Goal: Information Seeking & Learning: Learn about a topic

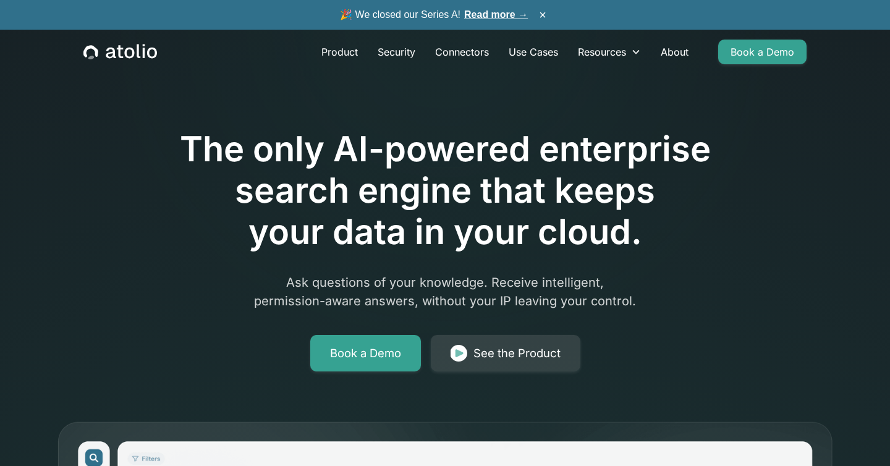
click at [520, 20] on link "Read more →" at bounding box center [496, 14] width 64 height 11
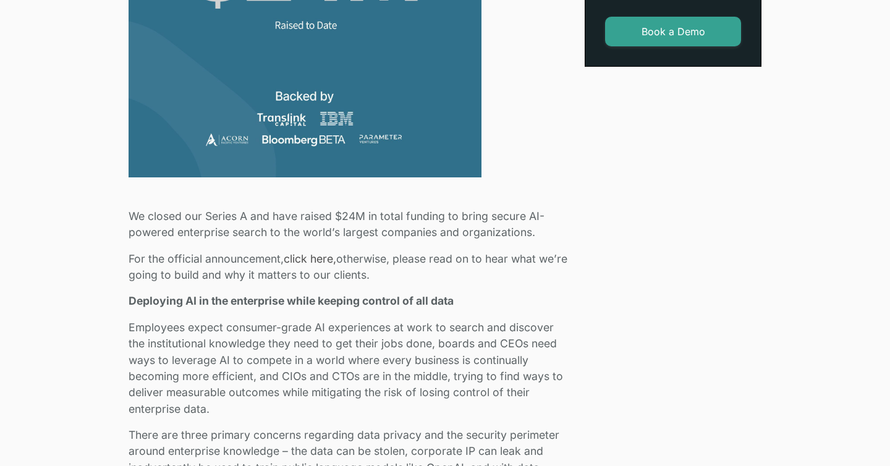
scroll to position [567, 0]
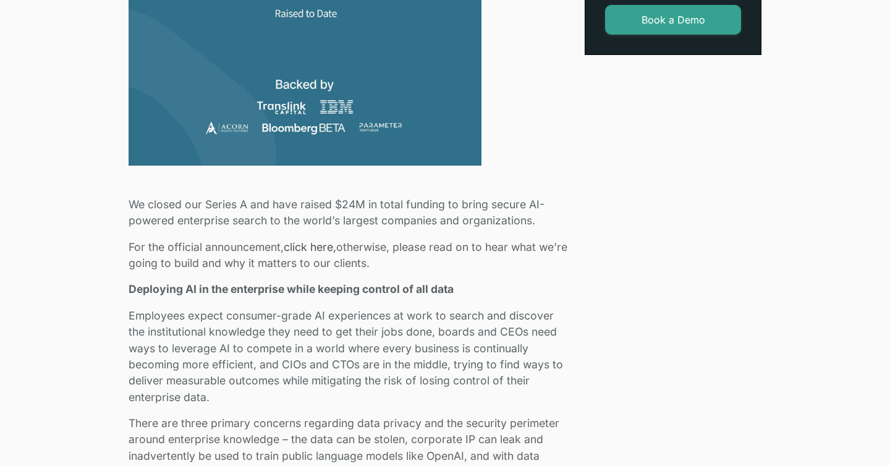
click at [312, 246] on link "click here," at bounding box center [310, 246] width 53 height 13
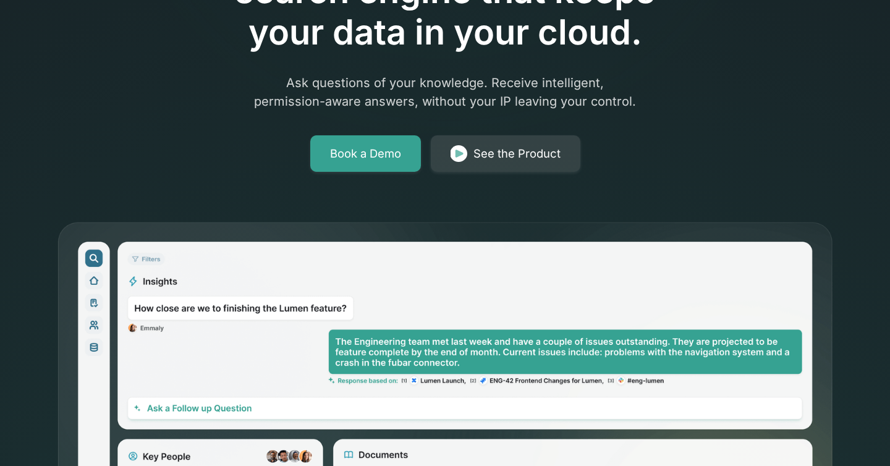
scroll to position [202, 0]
